Goal: Task Accomplishment & Management: Manage account settings

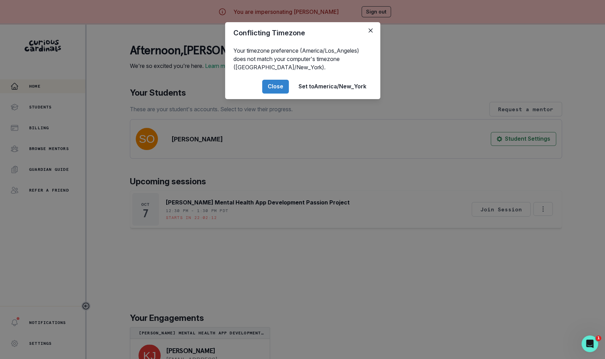
click at [178, 222] on div "Conflicting Timezone Your timezone preference (America/Los_Angeles) does not ma…" at bounding box center [302, 179] width 605 height 359
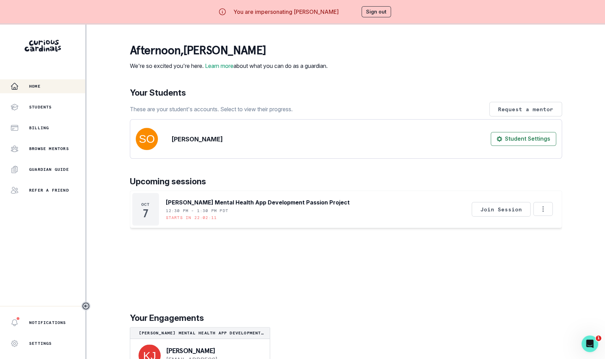
scroll to position [24, 0]
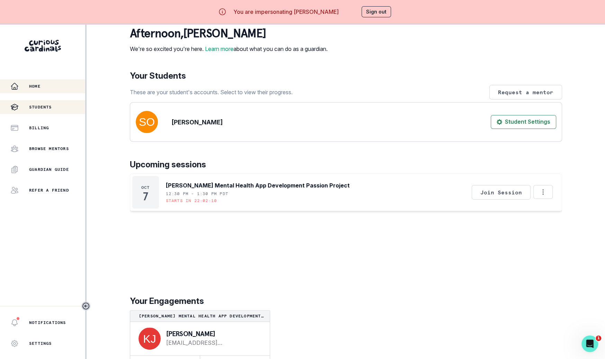
click at [67, 108] on div "Students" at bounding box center [47, 107] width 75 height 8
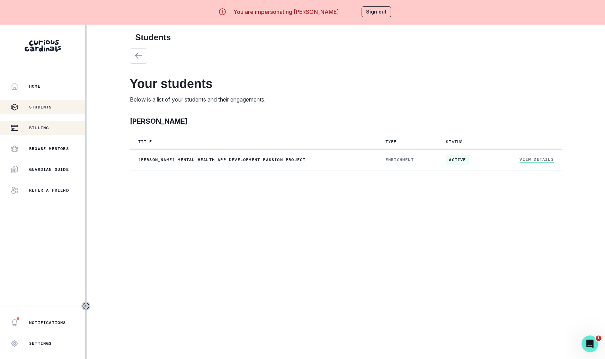
click at [63, 133] on button "Billing" at bounding box center [42, 128] width 85 height 14
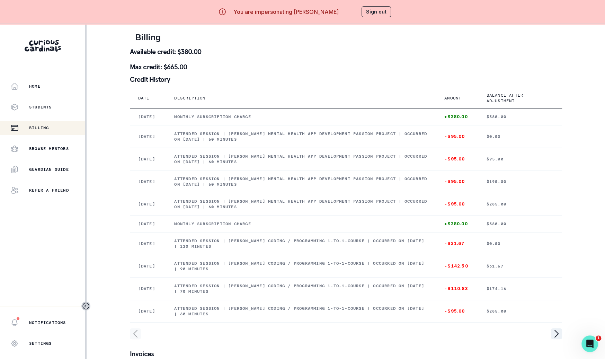
click at [373, 12] on button "Sign out" at bounding box center [376, 11] width 29 height 11
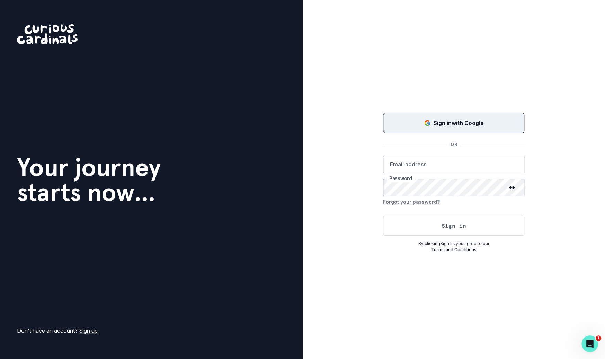
click at [394, 120] on div "Sign in with Google" at bounding box center [454, 123] width 124 height 8
